Goal: Information Seeking & Learning: Compare options

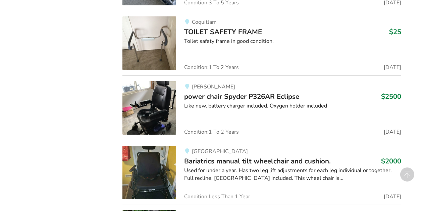
scroll to position [1455, 0]
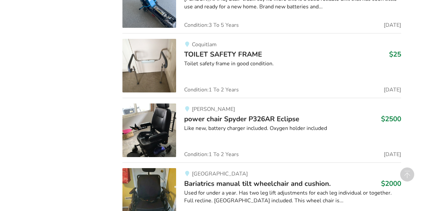
click at [205, 114] on span "power chair Spyder P326AR Eclipse" at bounding box center [241, 118] width 115 height 9
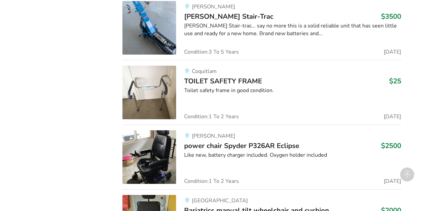
scroll to position [1424, 0]
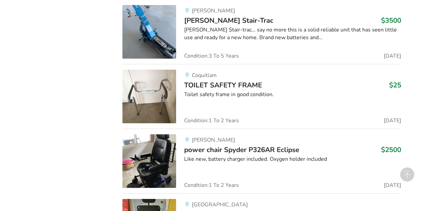
click at [237, 80] on span "TOILET SAFETY FRAME" at bounding box center [223, 84] width 78 height 9
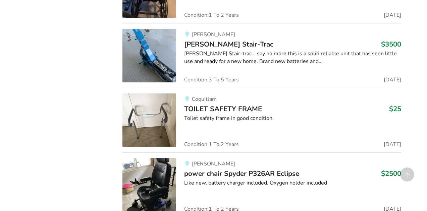
scroll to position [1400, 0]
click at [227, 33] on div "[PERSON_NAME] [PERSON_NAME] Stair-Trac $3500 [PERSON_NAME] Stair-trac... say no…" at bounding box center [288, 56] width 225 height 54
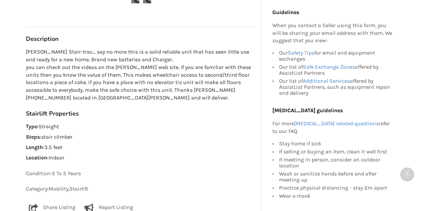
scroll to position [373, 0]
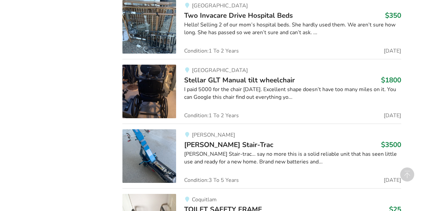
scroll to position [1299, 0]
click at [232, 76] on span "Stellar GLT Manual tilt wheelchair" at bounding box center [239, 80] width 111 height 9
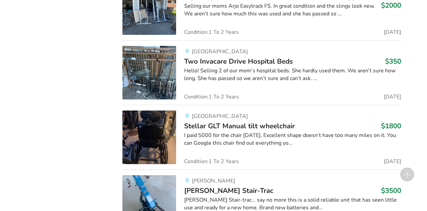
scroll to position [1251, 0]
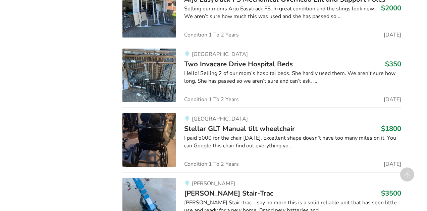
click at [237, 59] on span "Two Invacare Drive Hospital Beds" at bounding box center [238, 63] width 109 height 9
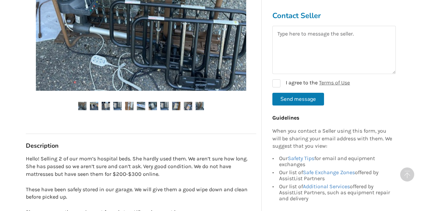
scroll to position [330, 0]
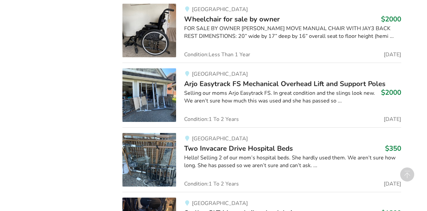
scroll to position [1166, 0]
click at [214, 79] on span "Arjo Easytrack FS Mechanical Overhead Lift and Support Poles" at bounding box center [284, 83] width 201 height 9
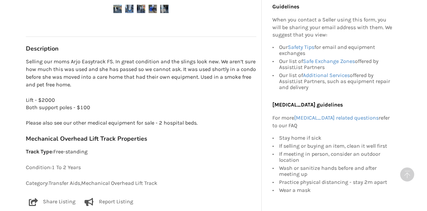
scroll to position [382, 0]
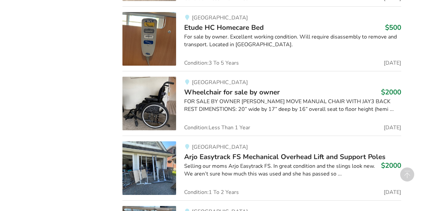
scroll to position [1088, 0]
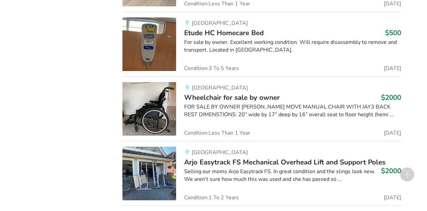
click at [217, 93] on span "Wheelchair for sale by owner" at bounding box center [232, 97] width 96 height 9
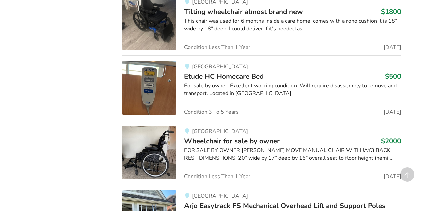
scroll to position [1040, 0]
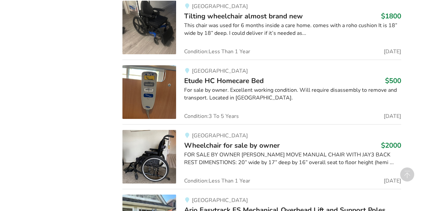
click at [222, 76] on span "Etude HC Homecare Bed" at bounding box center [223, 80] width 79 height 9
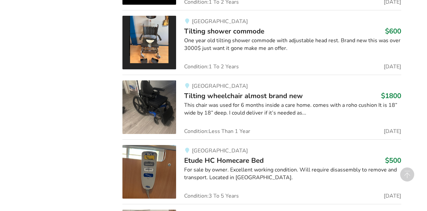
scroll to position [957, 0]
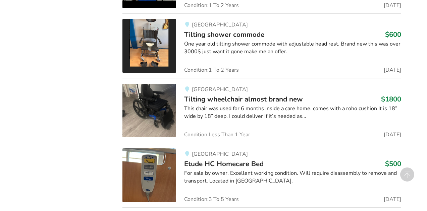
click at [215, 94] on span "Tilting wheelchair almost brand new" at bounding box center [243, 98] width 119 height 9
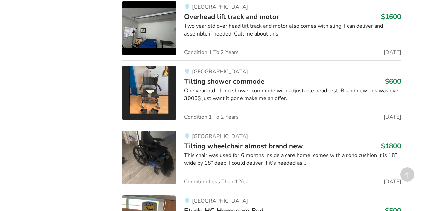
scroll to position [908, 0]
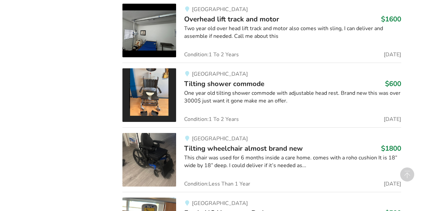
click at [225, 79] on span "Tilting shower commode" at bounding box center [224, 83] width 80 height 9
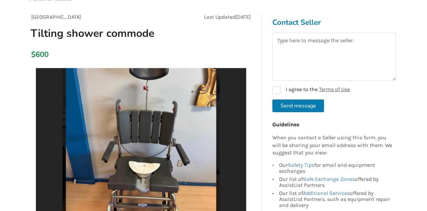
scroll to position [91, 0]
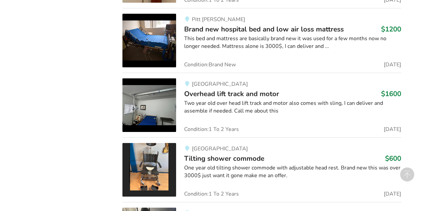
scroll to position [833, 0]
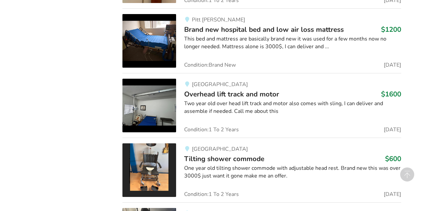
click at [208, 89] on span "Overhead lift track and motor" at bounding box center [231, 93] width 95 height 9
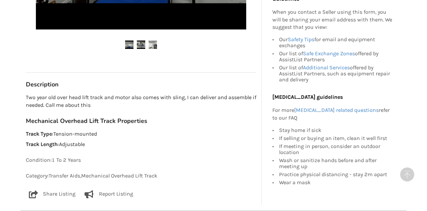
scroll to position [317, 0]
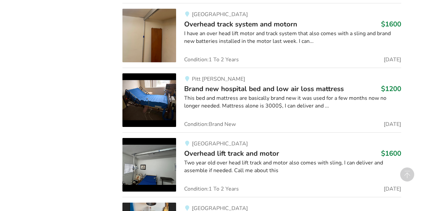
scroll to position [768, 0]
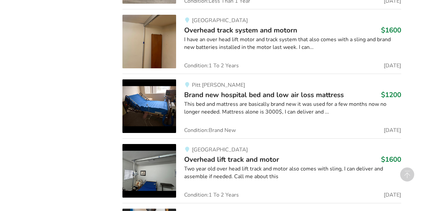
click at [203, 90] on span "Brand new hospital bed and low air loss mattress" at bounding box center [264, 94] width 160 height 9
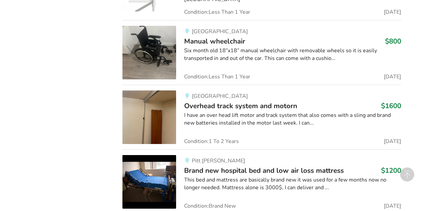
scroll to position [691, 0]
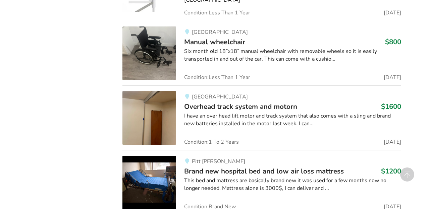
click at [204, 102] on span "Overhead track system and motorn" at bounding box center [240, 106] width 113 height 9
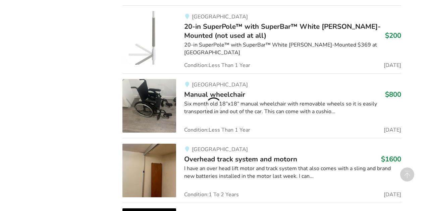
scroll to position [637, 0]
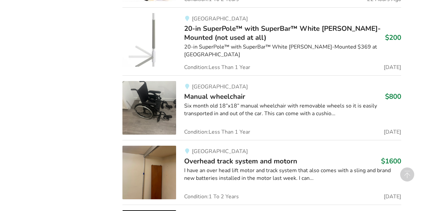
click at [224, 92] on span "Manual wheelchair" at bounding box center [214, 96] width 61 height 9
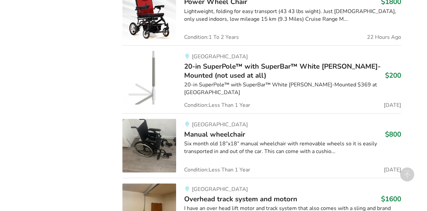
scroll to position [580, 0]
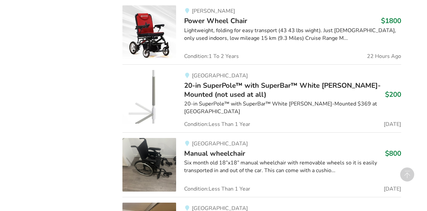
click at [230, 82] on span "20-in SuperPole™ with SuperBar™ White [PERSON_NAME]-Mounted (not used at all)" at bounding box center [282, 90] width 196 height 18
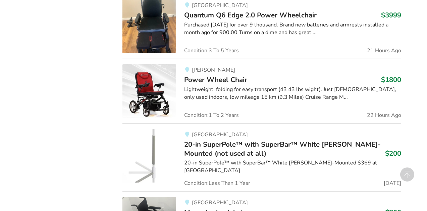
scroll to position [515, 0]
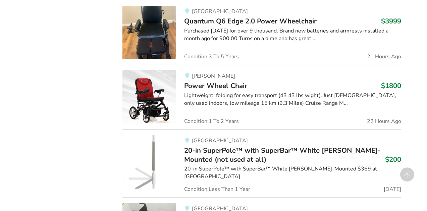
click at [223, 81] on span "Power Wheel Chair" at bounding box center [215, 85] width 63 height 9
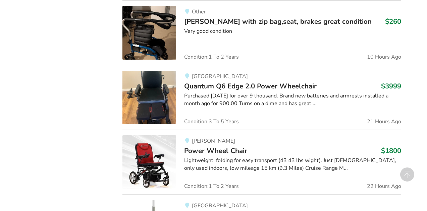
scroll to position [447, 0]
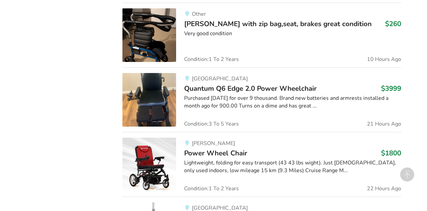
click at [208, 84] on span "Quantum Q6 Edge 2.0 Power Wheelchair" at bounding box center [250, 88] width 132 height 9
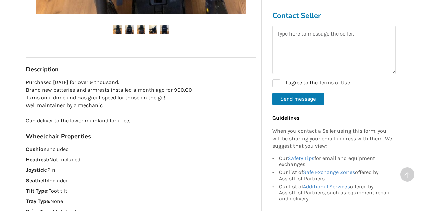
scroll to position [334, 0]
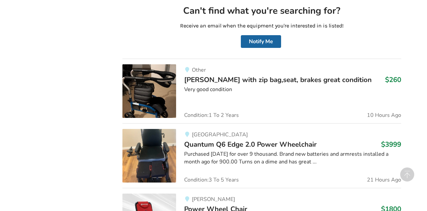
scroll to position [389, 0]
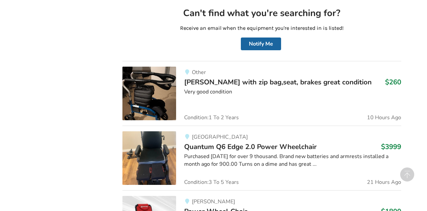
click at [220, 78] on span "[PERSON_NAME] with zip bag,seat, brakes great condition" at bounding box center [277, 81] width 187 height 9
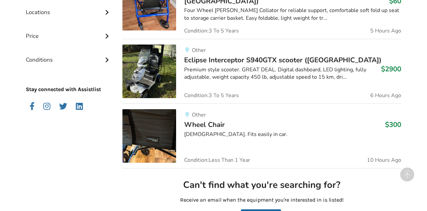
scroll to position [216, 0]
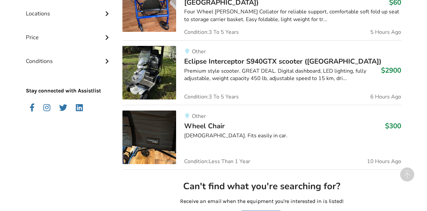
click at [215, 117] on div "Other Wheel Chair $300 [DEMOGRAPHIC_DATA]. Fits easily in car. Condition: Less …" at bounding box center [288, 138] width 225 height 54
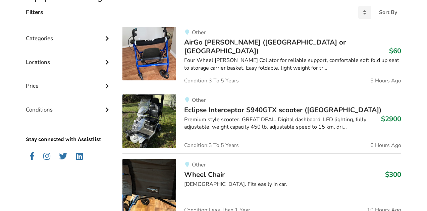
scroll to position [167, 0]
click at [223, 106] on span "Eclipse Interceptor S940GTX scooter ([GEOGRAPHIC_DATA])" at bounding box center [282, 110] width 197 height 9
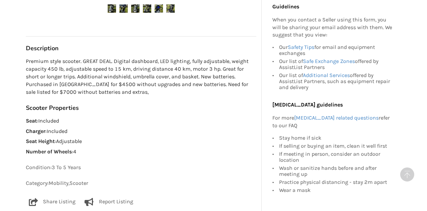
scroll to position [366, 0]
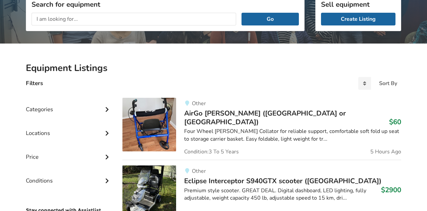
scroll to position [95, 0]
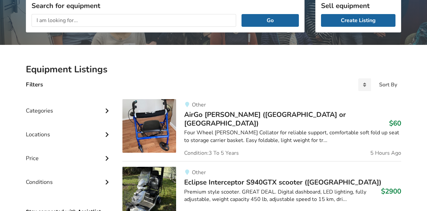
click at [204, 115] on span "AirGo [PERSON_NAME] ([GEOGRAPHIC_DATA] or [GEOGRAPHIC_DATA])" at bounding box center [265, 119] width 162 height 18
